Goal: Use online tool/utility: Utilize a website feature to perform a specific function

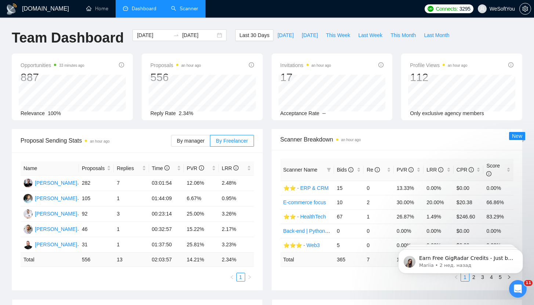
click at [171, 12] on link "Scanner" at bounding box center [184, 9] width 27 height 6
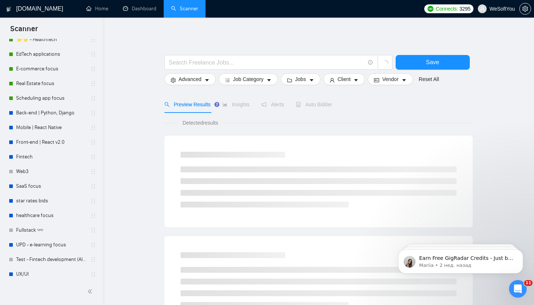
scroll to position [399, 0]
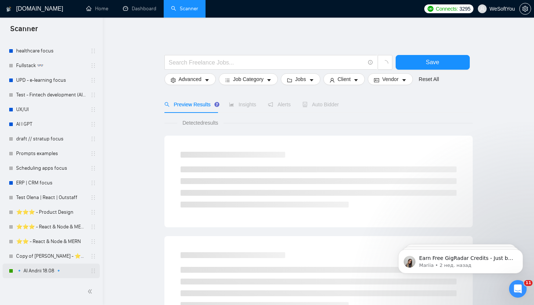
click at [42, 269] on link "🔹 AI Andrii 18.08 🔹" at bounding box center [51, 271] width 70 height 15
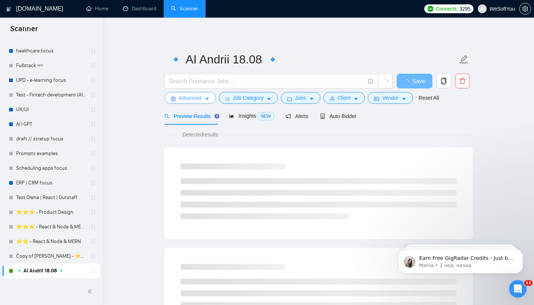
click at [203, 102] on button "Advanced" at bounding box center [189, 98] width 51 height 12
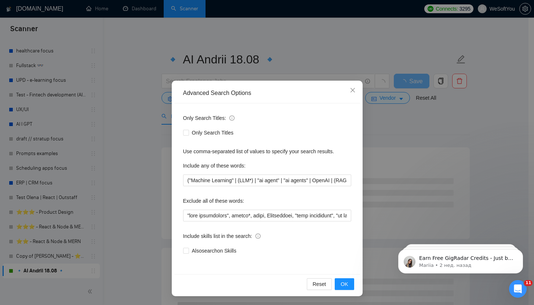
click at [139, 106] on div "Advanced Search Options Only Search Titles: Only Search Titles Use comma-separa…" at bounding box center [267, 152] width 534 height 305
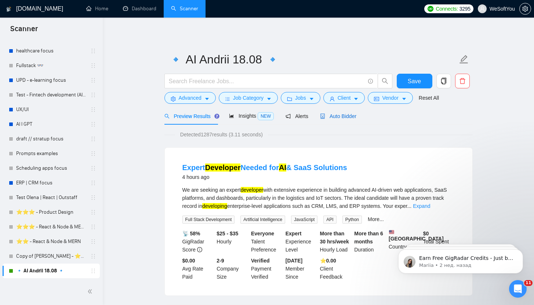
click at [347, 114] on span "Auto Bidder" at bounding box center [338, 116] width 36 height 6
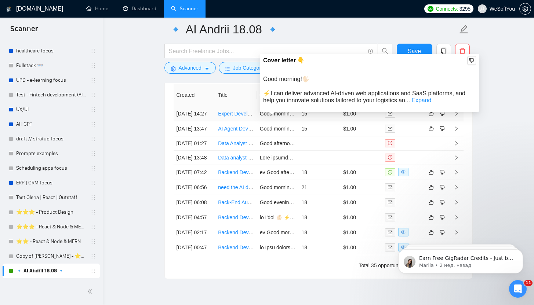
scroll to position [1820, 0]
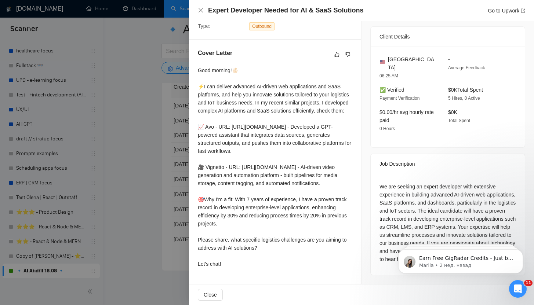
scroll to position [1828, 0]
click at [176, 189] on div at bounding box center [267, 152] width 534 height 305
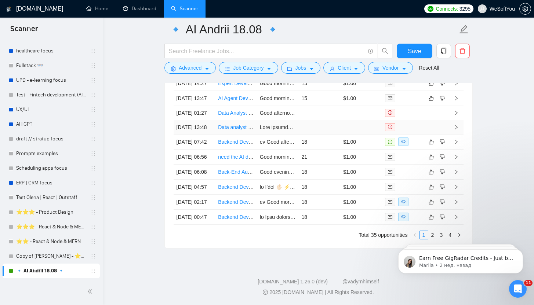
scroll to position [1925, 0]
